Goal: Share content

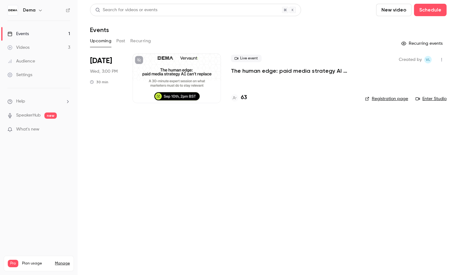
click at [199, 84] on div at bounding box center [176, 78] width 88 height 50
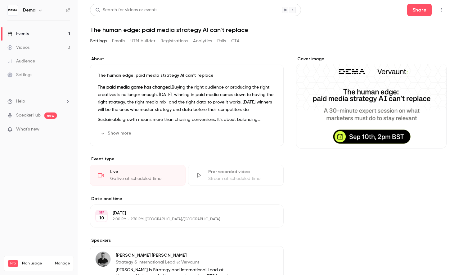
click at [182, 41] on button "Registrations" at bounding box center [174, 41] width 28 height 10
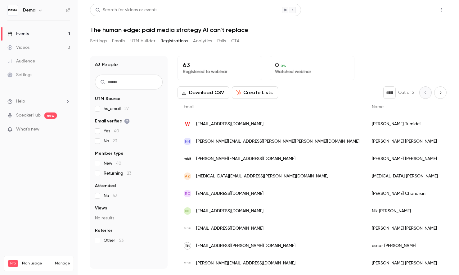
click at [410, 15] on button "Share" at bounding box center [419, 10] width 25 height 12
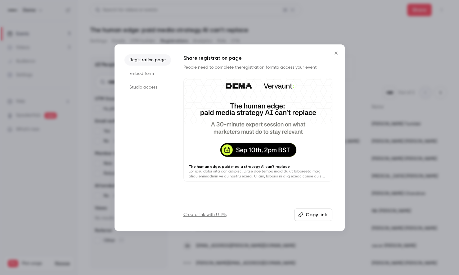
click at [306, 215] on button "Copy link" at bounding box center [313, 214] width 38 height 12
click at [330, 27] on div at bounding box center [229, 137] width 459 height 275
